Goal: Navigation & Orientation: Find specific page/section

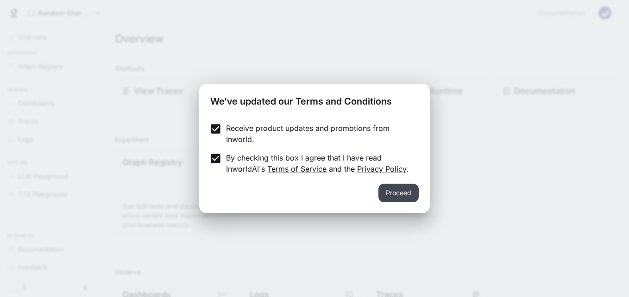
click at [400, 192] on button "Proceed" at bounding box center [398, 193] width 40 height 19
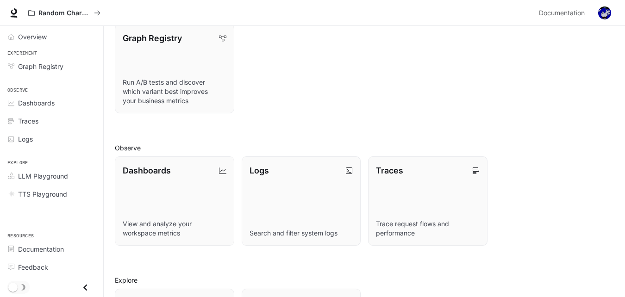
scroll to position [122, 0]
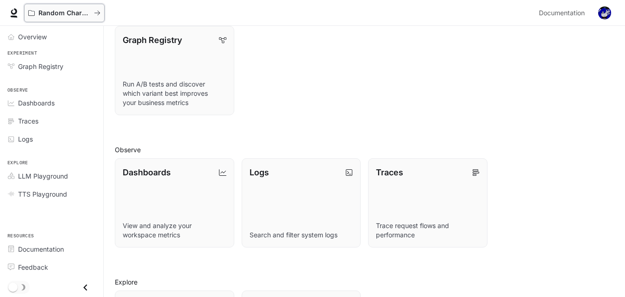
click at [75, 13] on p "Random Characters" at bounding box center [64, 13] width 52 height 8
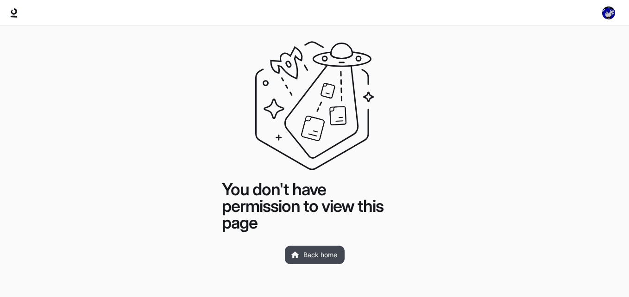
click at [310, 264] on link "Back home" at bounding box center [315, 255] width 60 height 19
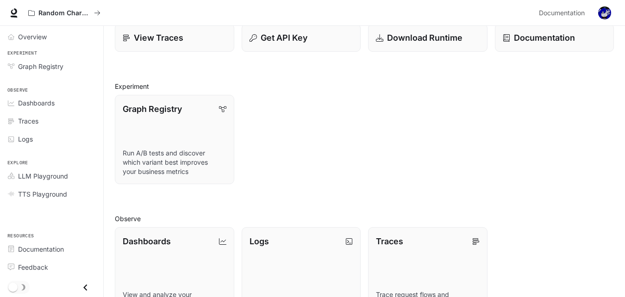
scroll to position [56, 0]
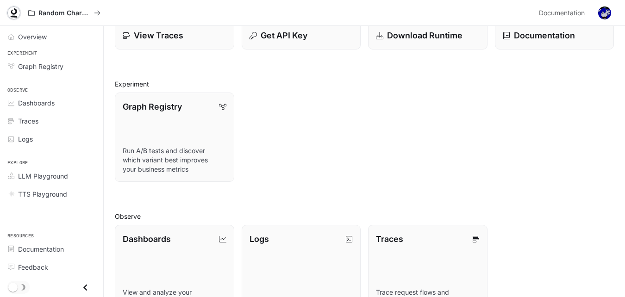
click at [9, 12] on link at bounding box center [13, 12] width 13 height 13
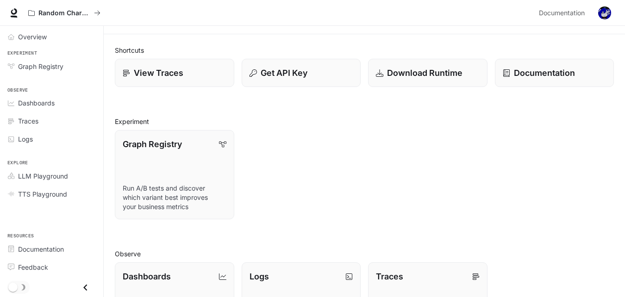
scroll to position [28, 0]
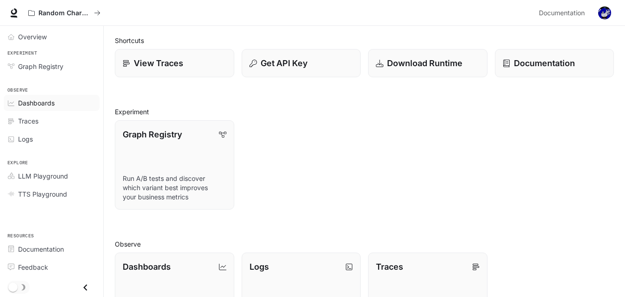
click at [13, 95] on link "Dashboards" at bounding box center [52, 103] width 96 height 16
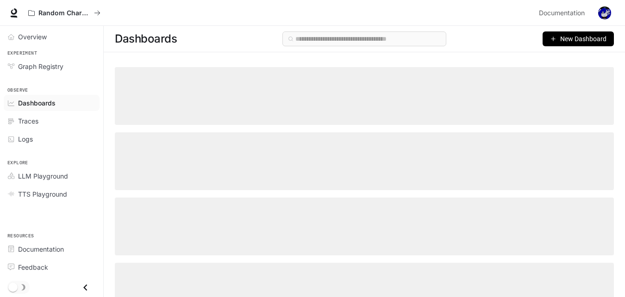
click at [608, 6] on button "button" at bounding box center [605, 13] width 19 height 19
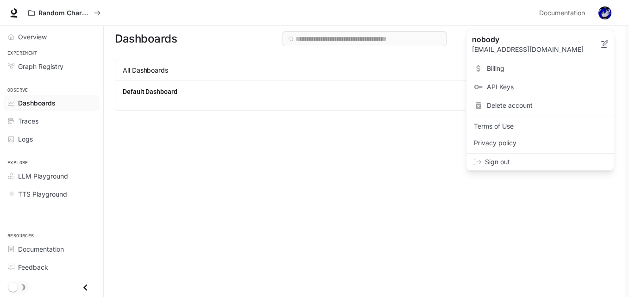
click at [604, 8] on div at bounding box center [314, 148] width 629 height 297
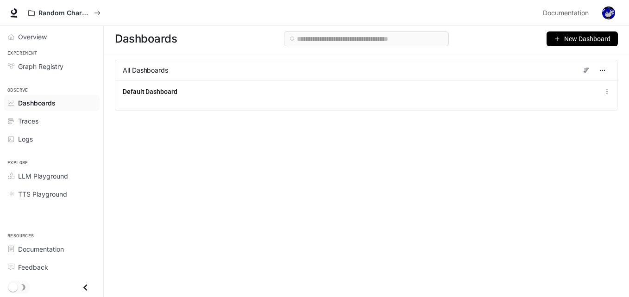
click at [607, 7] on div at bounding box center [314, 148] width 629 height 297
click at [84, 289] on icon "Close drawer" at bounding box center [85, 288] width 13 height 13
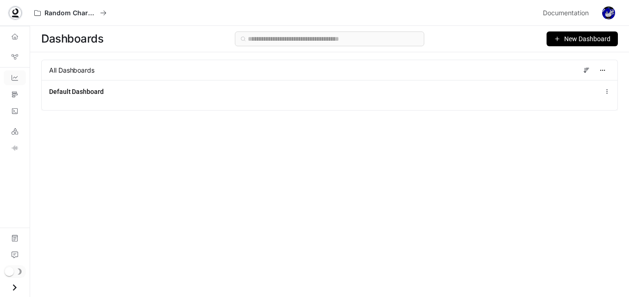
click at [12, 16] on icon at bounding box center [15, 17] width 7 height 2
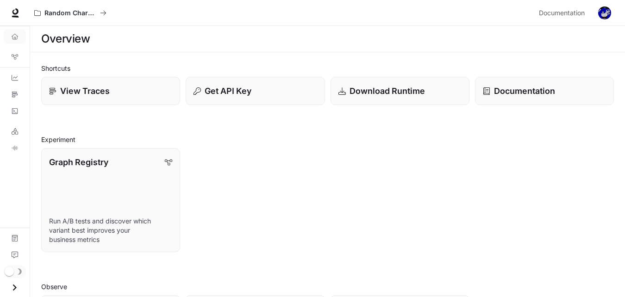
click at [13, 39] on icon "Overview" at bounding box center [15, 37] width 6 height 6
click at [610, 13] on img "button" at bounding box center [604, 12] width 13 height 13
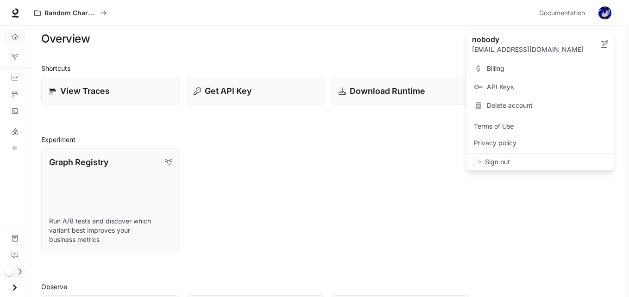
click at [609, 11] on div at bounding box center [314, 148] width 629 height 297
